Goal: Task Accomplishment & Management: Use online tool/utility

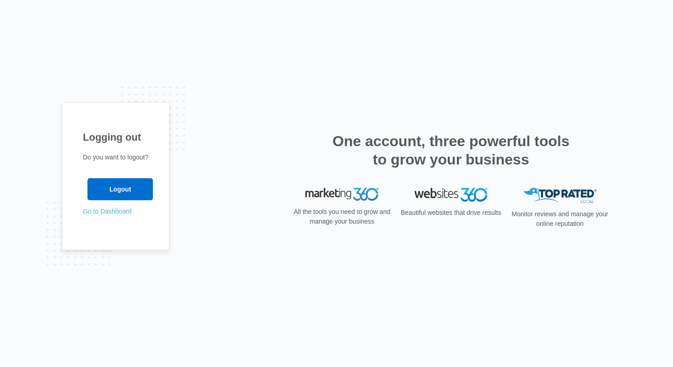
click at [127, 210] on link "Go to Dashboard" at bounding box center [107, 211] width 49 height 7
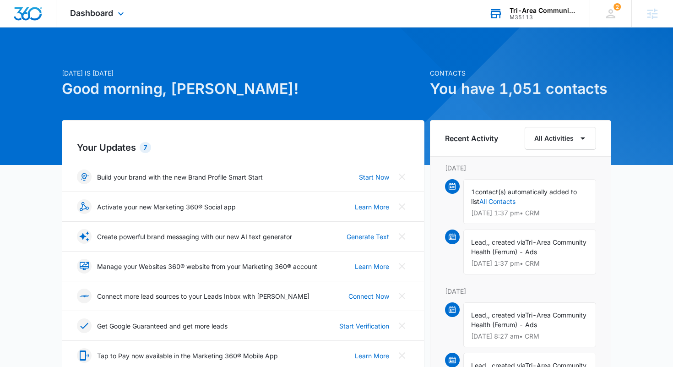
click at [525, 10] on div "Tri-Area Community Health" at bounding box center [543, 10] width 67 height 7
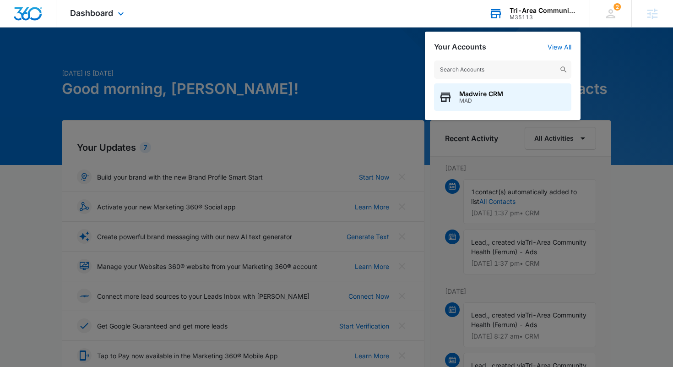
click at [484, 69] on input "text" at bounding box center [502, 69] width 137 height 18
type input "carbon recall"
click at [505, 94] on span "Carbon Recall Kalispell" at bounding box center [495, 93] width 73 height 7
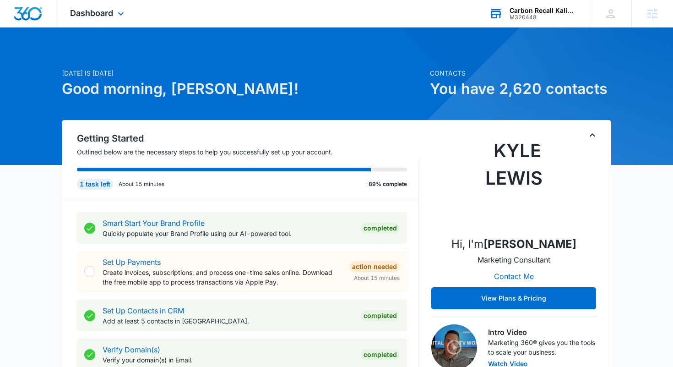
click at [95, 6] on div "Dashboard Apps Reputation Forms CRM Email Social Payments POS Content Ads Intel…" at bounding box center [98, 13] width 84 height 27
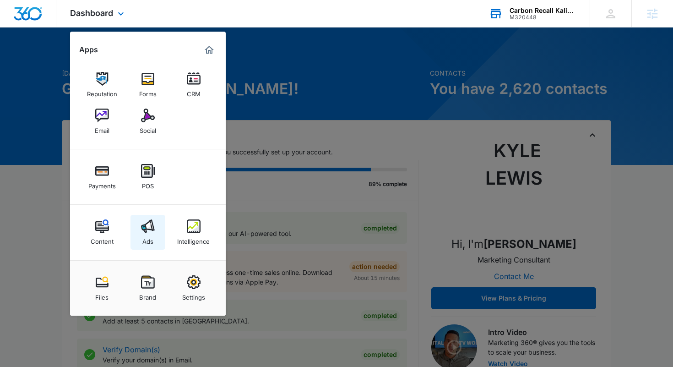
click at [148, 225] on img at bounding box center [148, 226] width 14 height 14
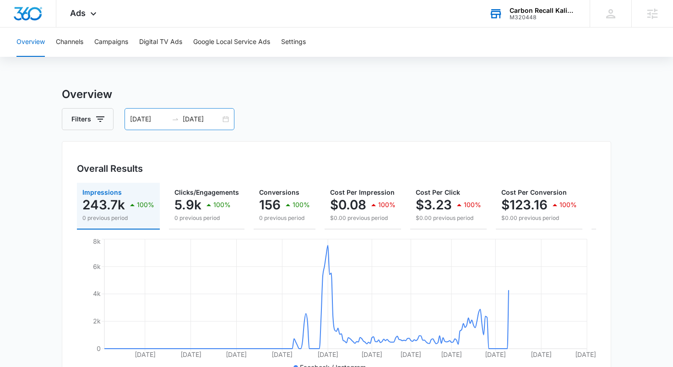
click at [143, 118] on input "01/01/2025" at bounding box center [149, 119] width 38 height 10
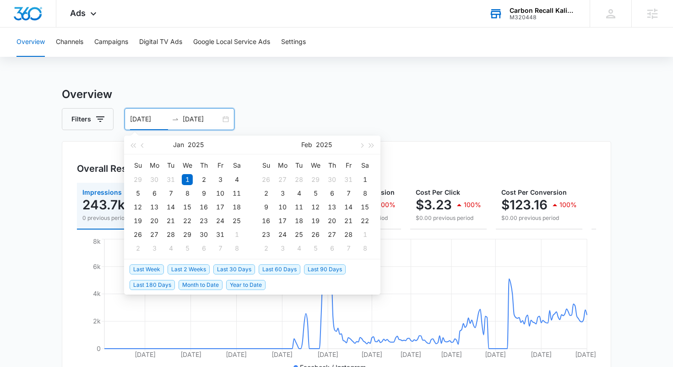
click at [229, 268] on span "Last 30 Days" at bounding box center [234, 269] width 42 height 10
type input "09/15/2025"
type input "10/15/2025"
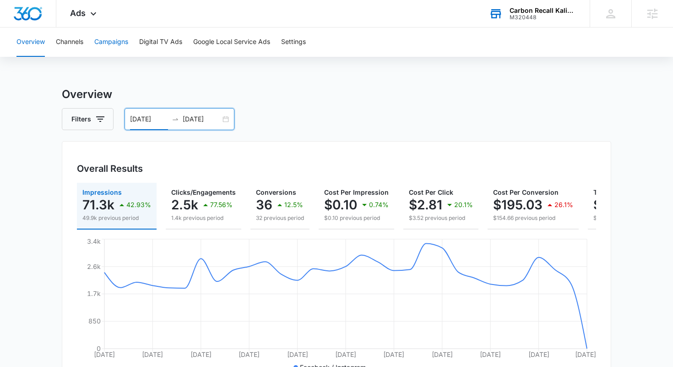
click at [109, 46] on button "Campaigns" at bounding box center [111, 41] width 34 height 29
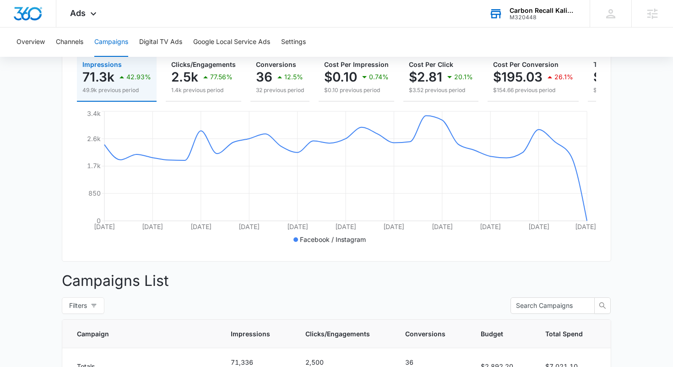
scroll to position [25, 0]
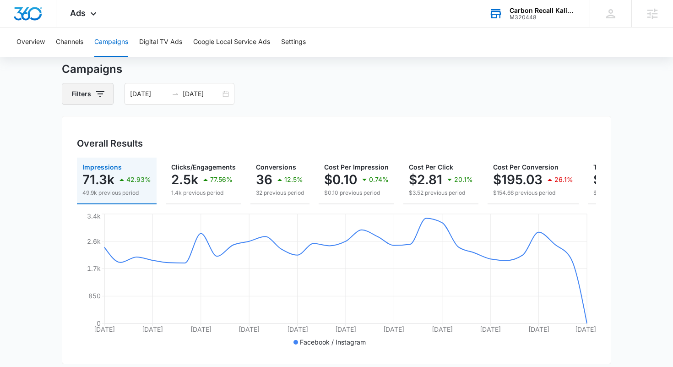
click at [98, 92] on icon "button" at bounding box center [100, 93] width 11 height 11
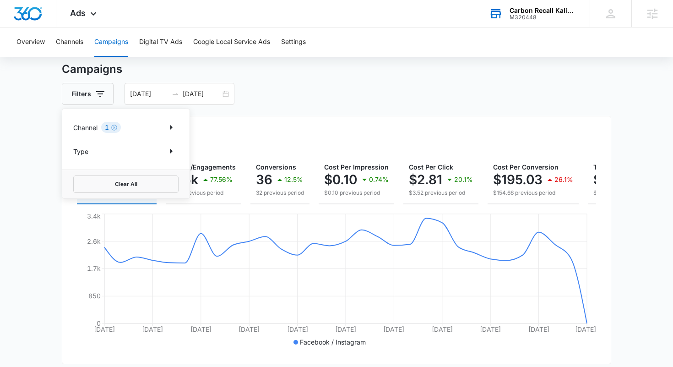
click at [93, 128] on p "Channel" at bounding box center [85, 128] width 24 height 10
click at [173, 128] on icon "Show Channel filters" at bounding box center [171, 127] width 11 height 11
click at [79, 158] on icon at bounding box center [78, 158] width 8 height 8
click at [74, 158] on input "Google" at bounding box center [73, 158] width 0 height 0
checkbox input "true"
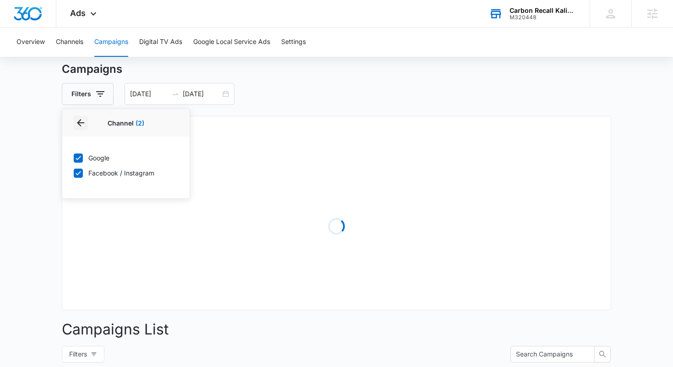
click at [81, 127] on icon "Back" at bounding box center [80, 122] width 11 height 11
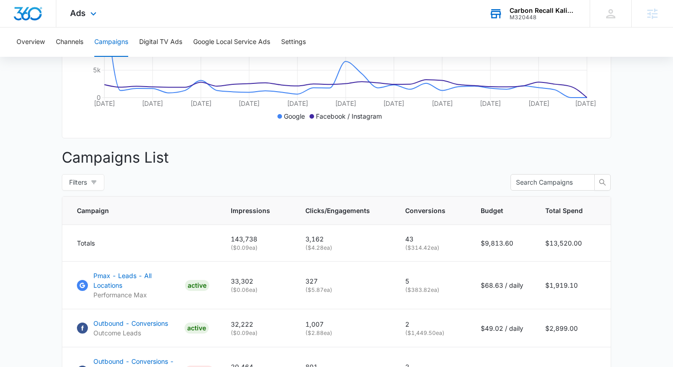
scroll to position [191, 0]
